Goal: Task Accomplishment & Management: Manage account settings

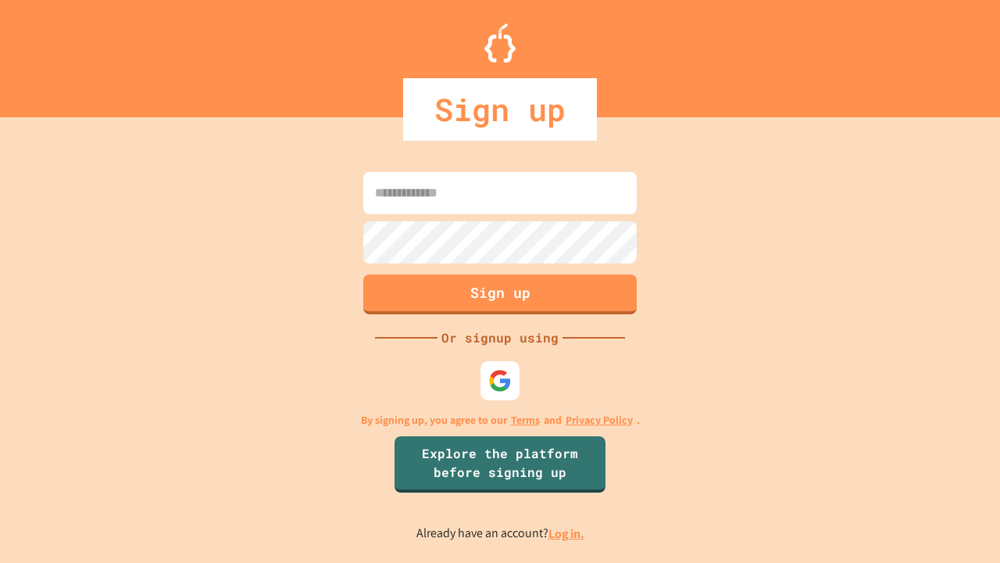
click at [567, 533] on link "Log in." at bounding box center [567, 533] width 36 height 16
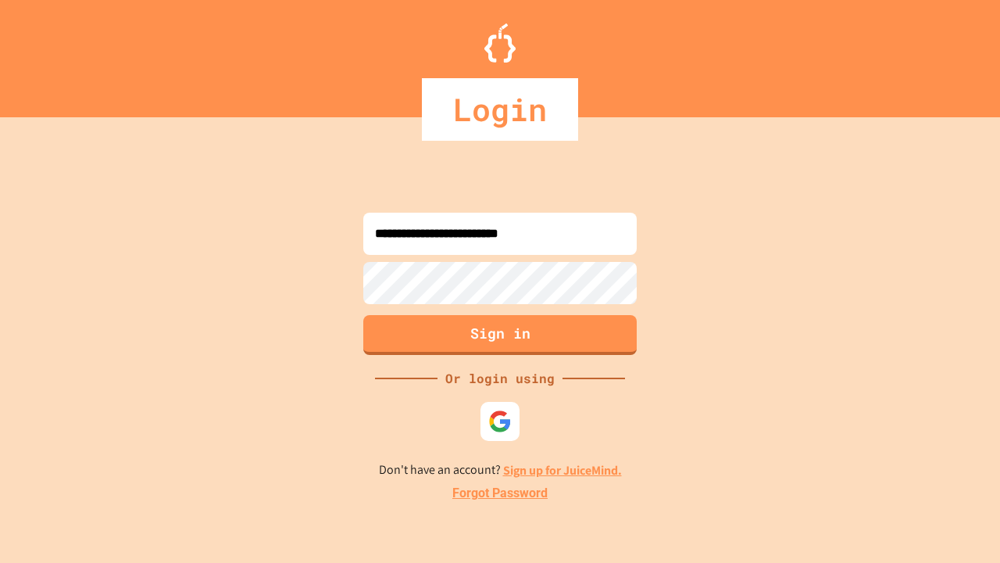
type input "**********"
